Goal: Navigation & Orientation: Find specific page/section

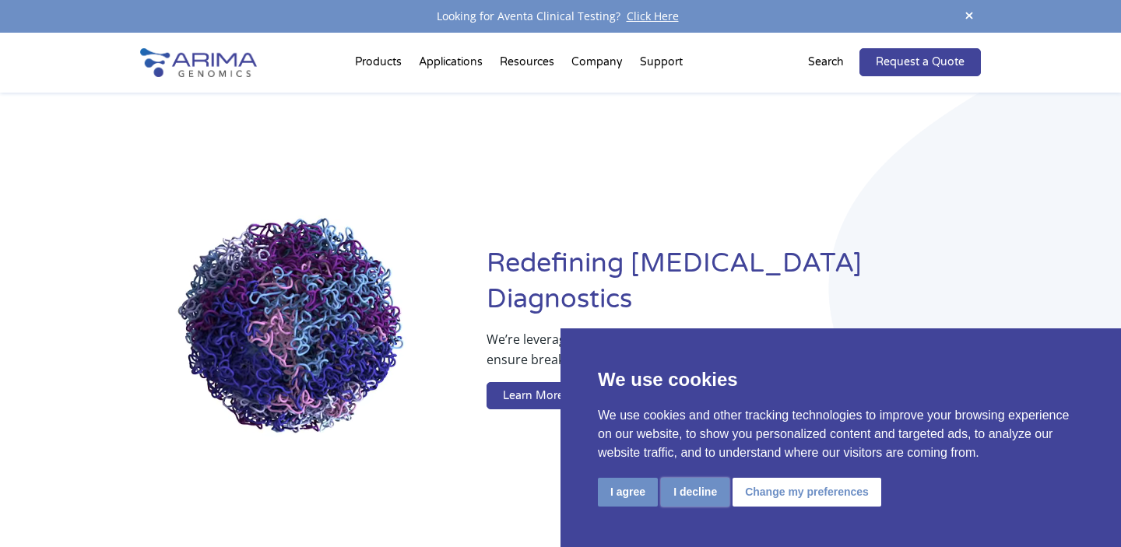
click at [698, 493] on button "I decline" at bounding box center [695, 492] width 69 height 29
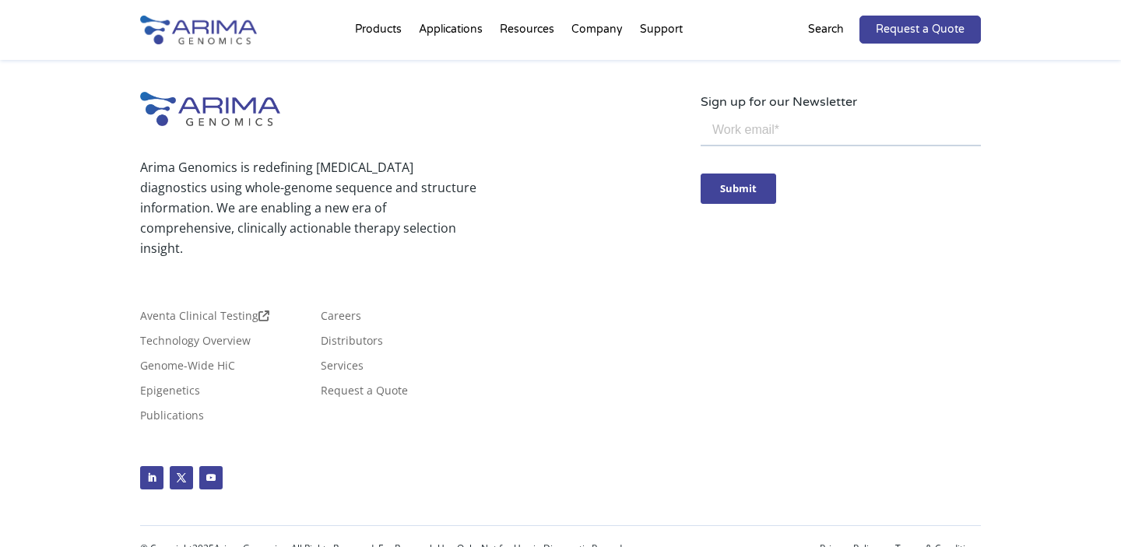
scroll to position [3822, 0]
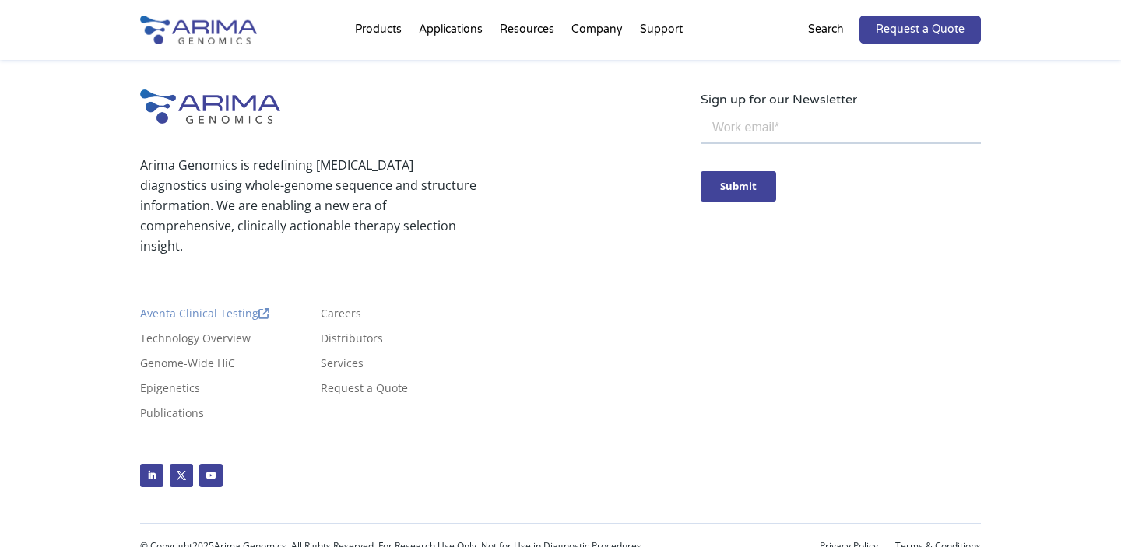
click at [204, 308] on link "Aventa Clinical Testing" at bounding box center [204, 316] width 129 height 17
click at [337, 318] on link "Careers" at bounding box center [341, 316] width 40 height 17
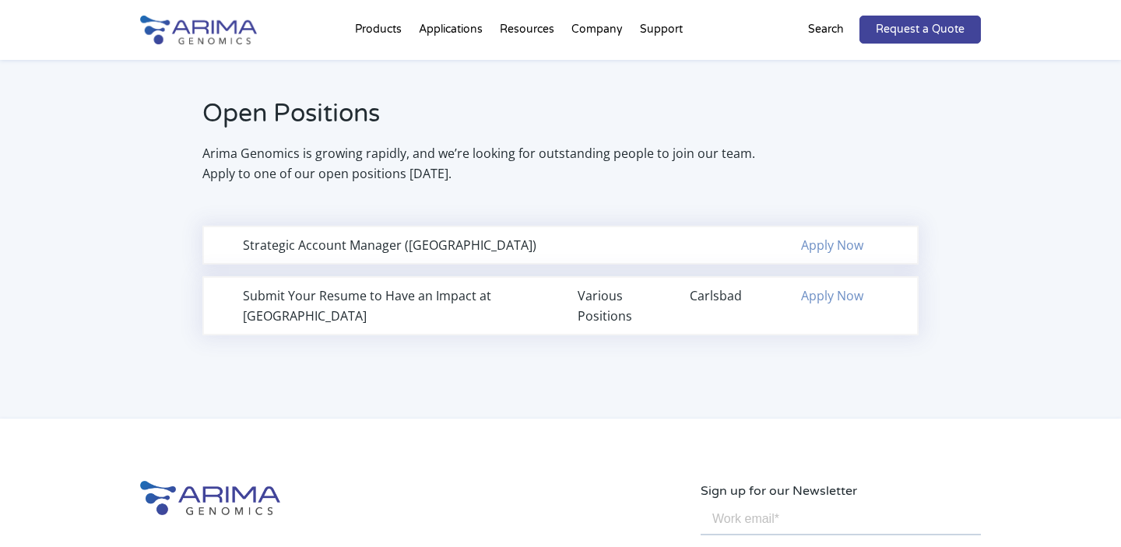
scroll to position [1405, 0]
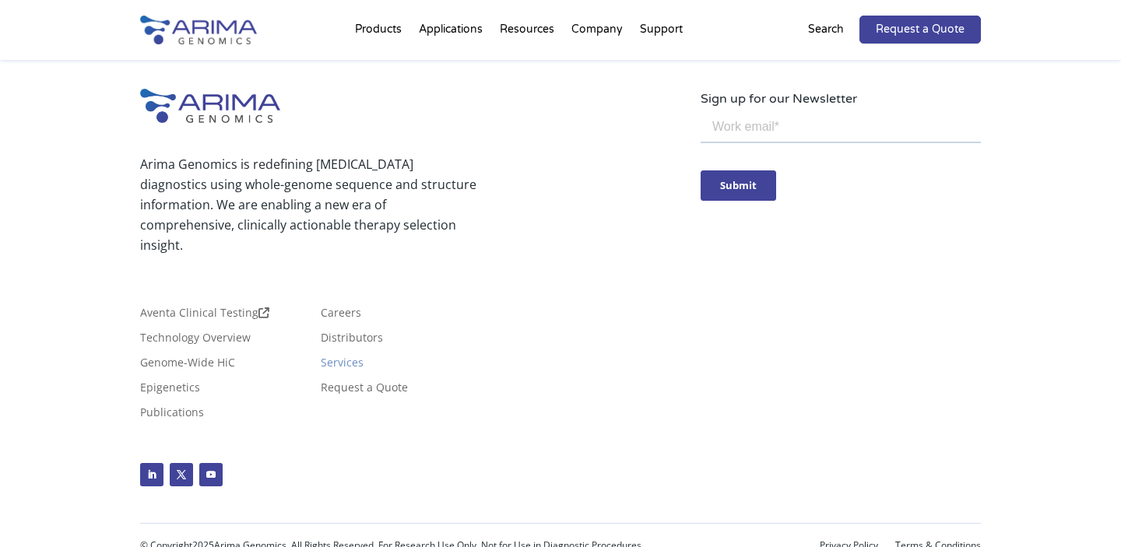
click at [343, 364] on link "Services" at bounding box center [342, 365] width 43 height 17
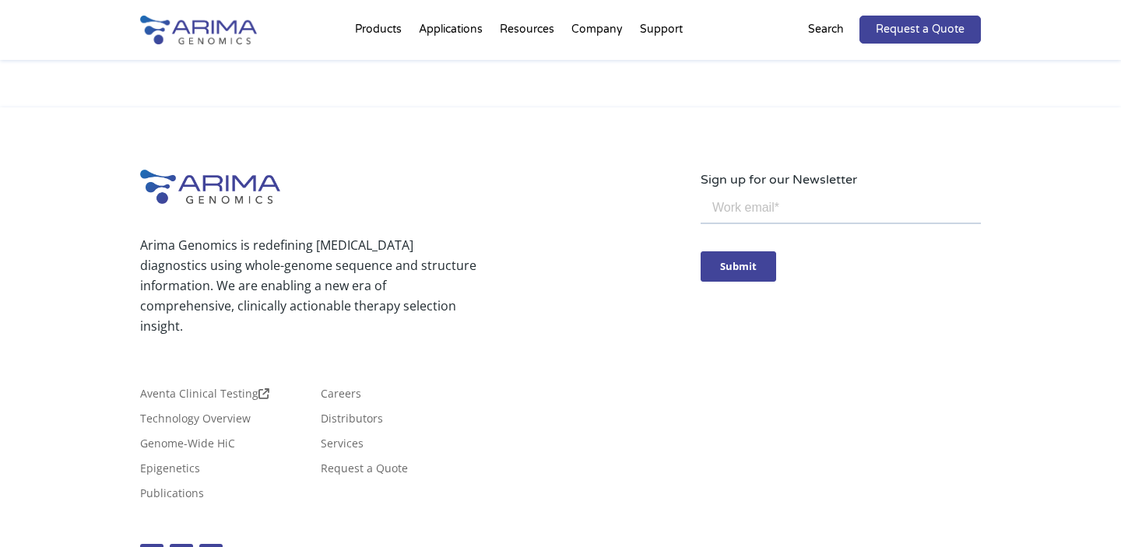
scroll to position [1584, 0]
